Goal: Task Accomplishment & Management: Use online tool/utility

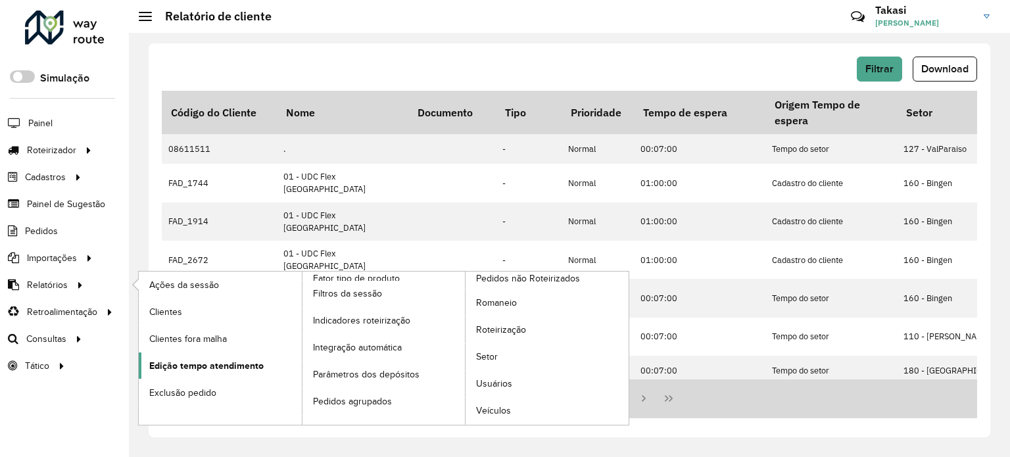
click at [209, 365] on span "Edição tempo atendimento" at bounding box center [206, 366] width 114 height 14
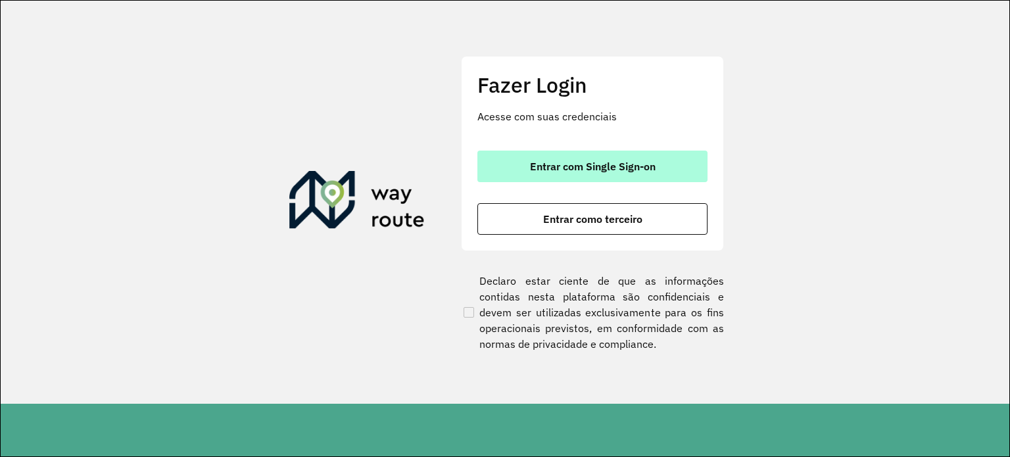
click at [597, 162] on span "Entrar com Single Sign-on" at bounding box center [593, 166] width 126 height 11
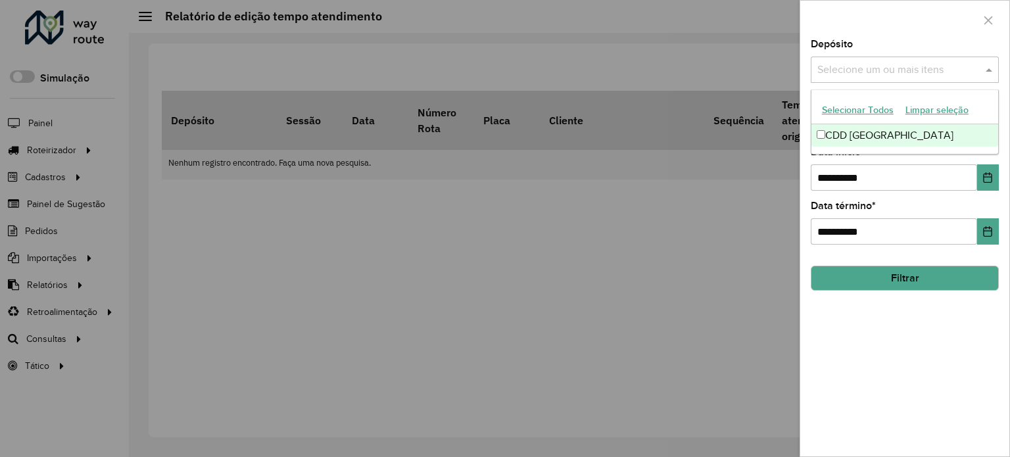
click at [888, 66] on input "text" at bounding box center [898, 70] width 168 height 16
click at [881, 136] on div "CDD [GEOGRAPHIC_DATA]" at bounding box center [905, 135] width 187 height 22
click at [898, 343] on div "**********" at bounding box center [905, 247] width 209 height 417
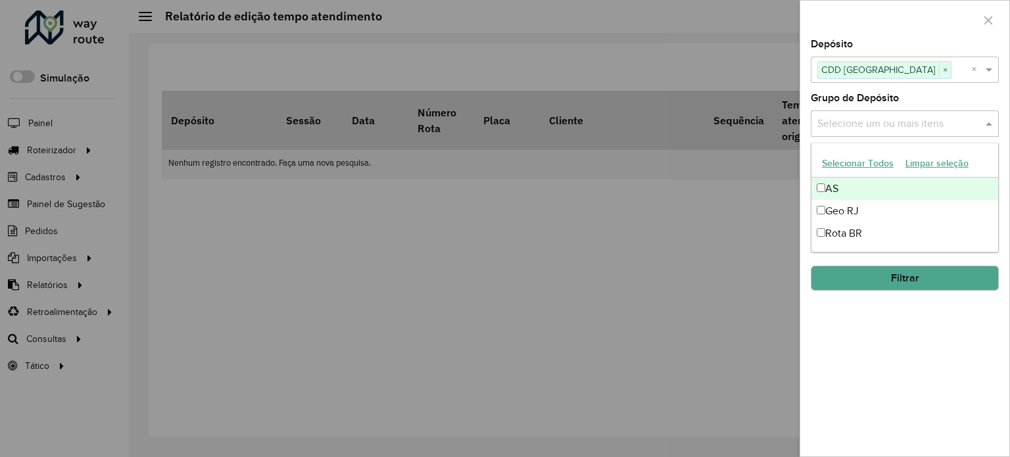
click at [891, 122] on input "text" at bounding box center [898, 124] width 168 height 16
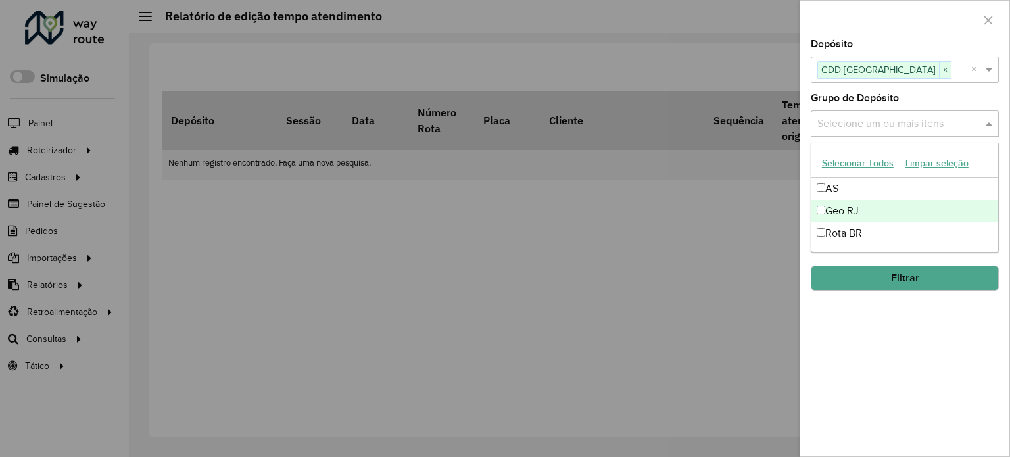
click at [881, 203] on div "Geo RJ" at bounding box center [905, 211] width 187 height 22
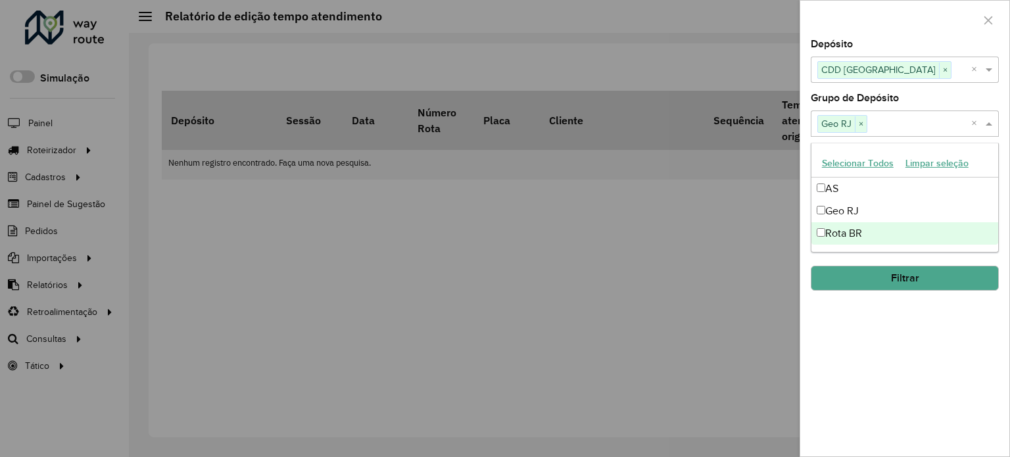
click at [881, 334] on div "**********" at bounding box center [905, 247] width 209 height 417
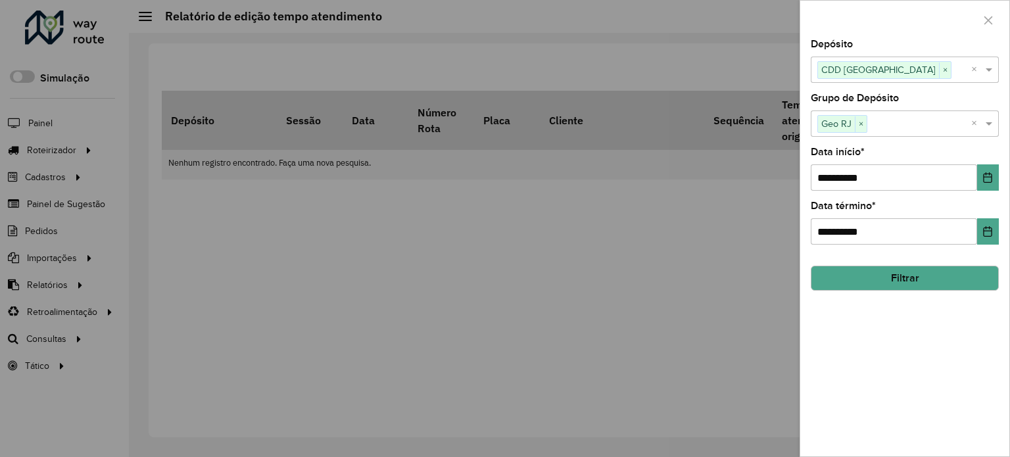
click at [881, 334] on div "**********" at bounding box center [905, 247] width 209 height 417
click at [989, 180] on icon "Choose Date" at bounding box center [988, 177] width 11 height 11
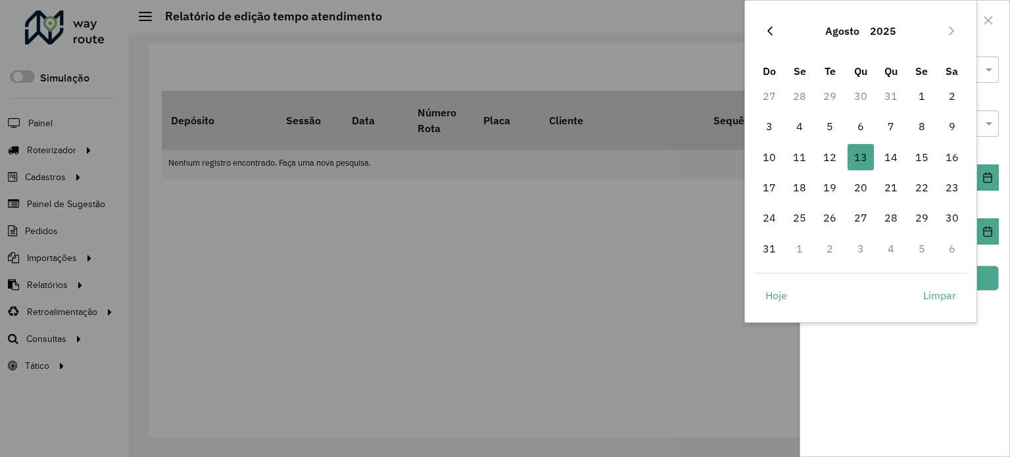
click at [766, 30] on icon "Previous Month" at bounding box center [770, 31] width 11 height 11
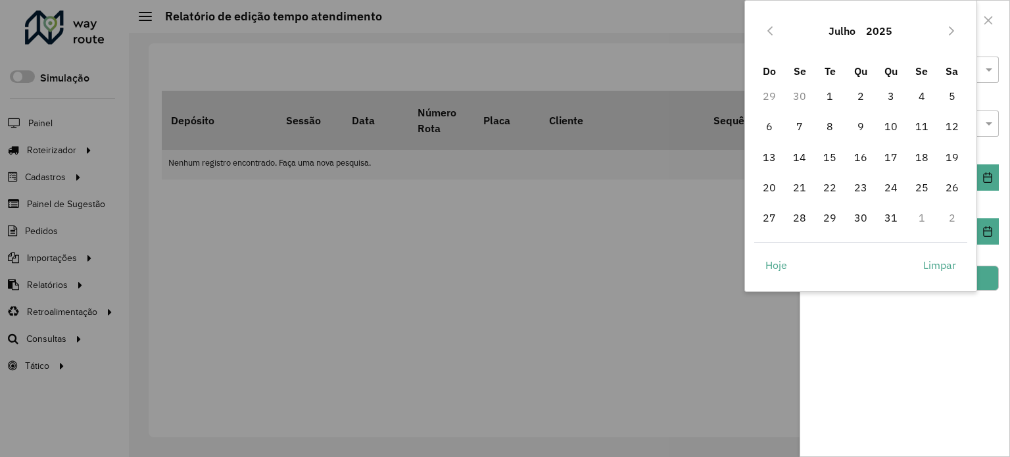
click at [766, 30] on icon "Previous Month" at bounding box center [770, 31] width 11 height 11
click at [770, 98] on span "1" at bounding box center [769, 96] width 26 height 26
type input "**********"
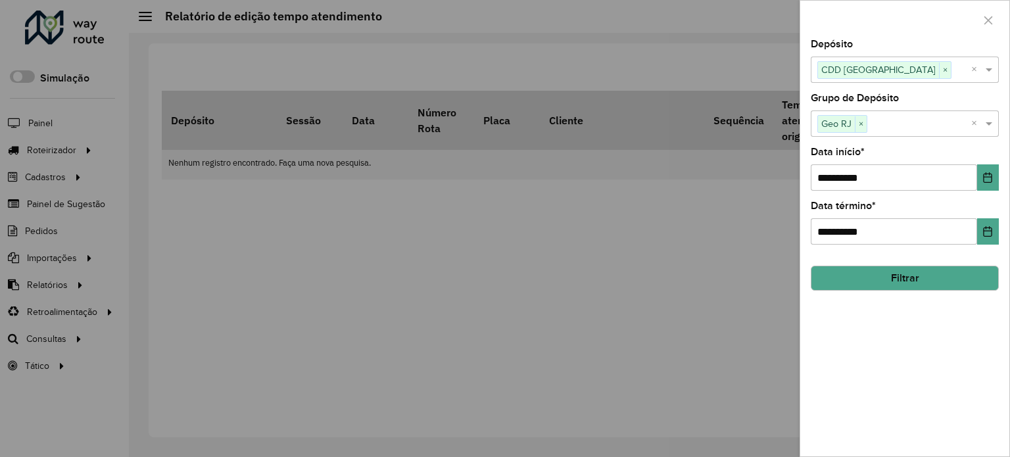
click at [926, 280] on button "Filtrar" at bounding box center [905, 278] width 188 height 25
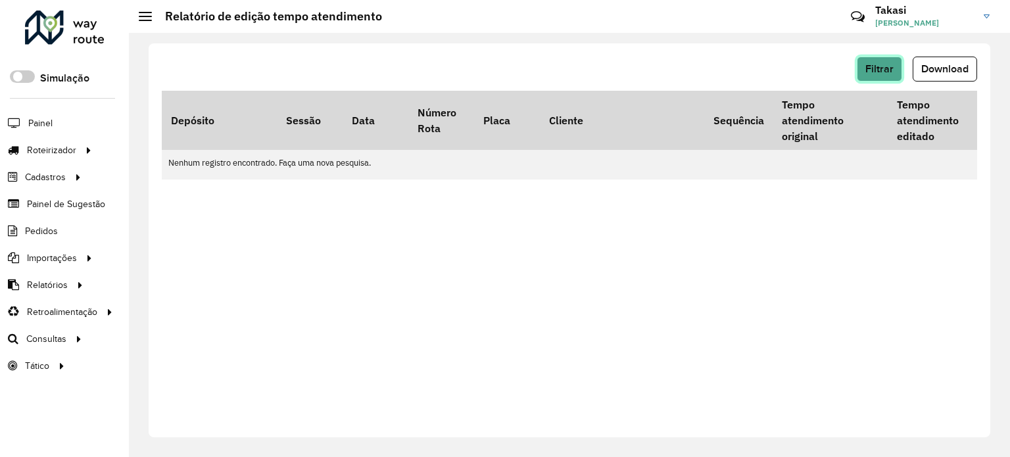
click at [884, 68] on span "Filtrar" at bounding box center [880, 68] width 28 height 11
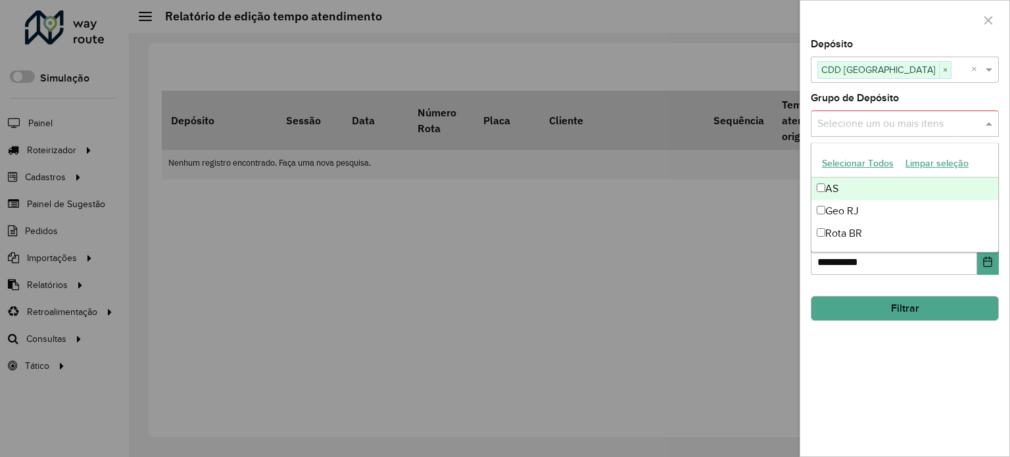
click at [920, 116] on input "text" at bounding box center [898, 124] width 168 height 16
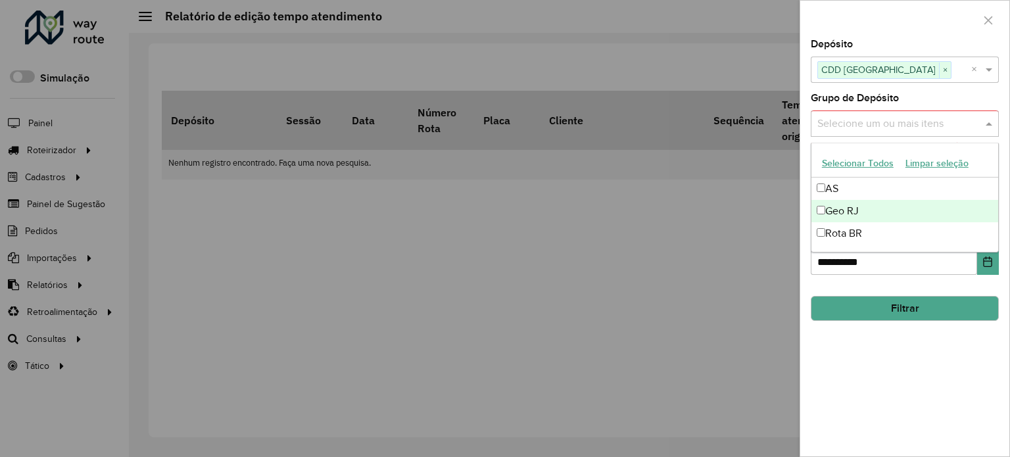
click at [881, 209] on div "Geo RJ" at bounding box center [905, 211] width 187 height 22
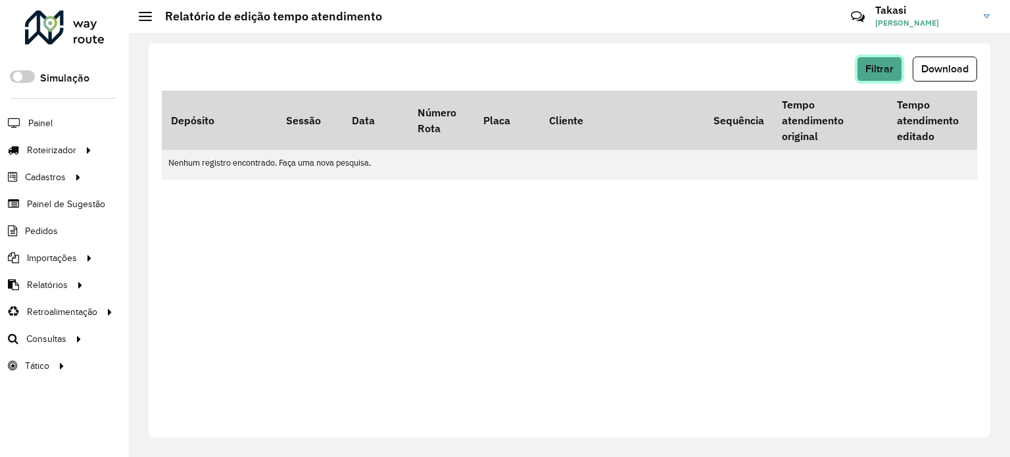
click at [886, 65] on span "Filtrar" at bounding box center [880, 68] width 28 height 11
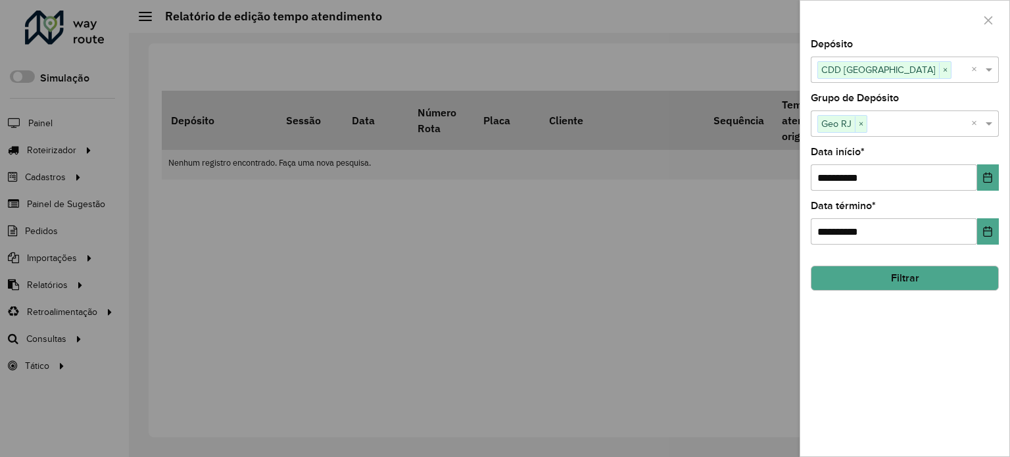
click at [905, 272] on button "Filtrar" at bounding box center [905, 278] width 188 height 25
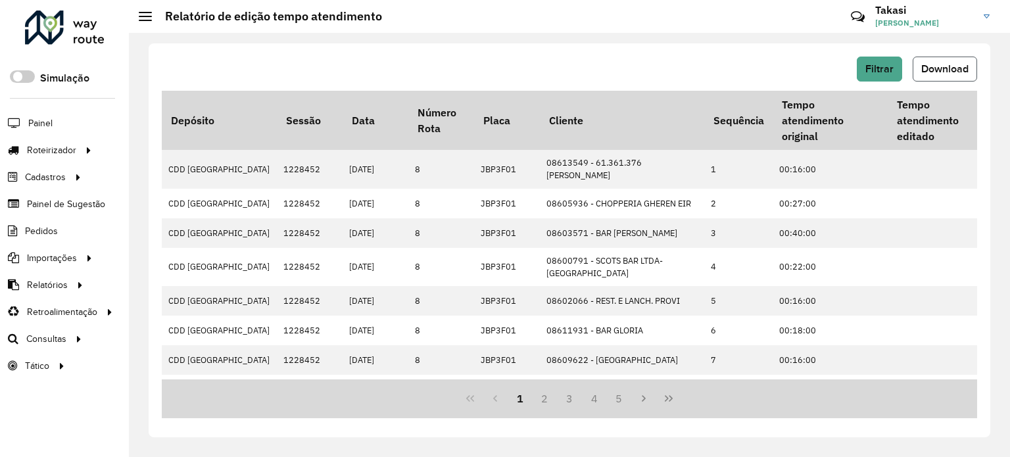
click at [938, 68] on span "Download" at bounding box center [945, 68] width 47 height 11
